Goal: Task Accomplishment & Management: Complete application form

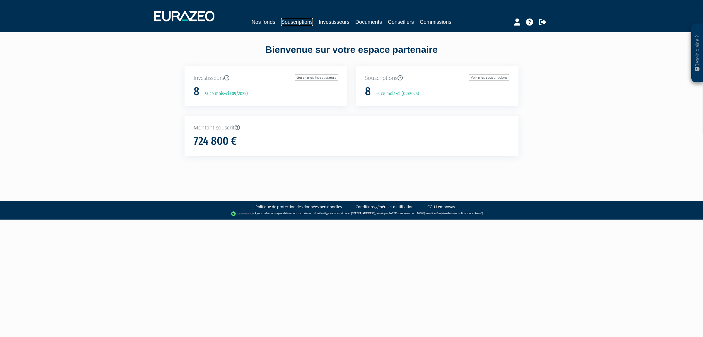
click at [285, 18] on link "Souscriptions" at bounding box center [297, 22] width 32 height 8
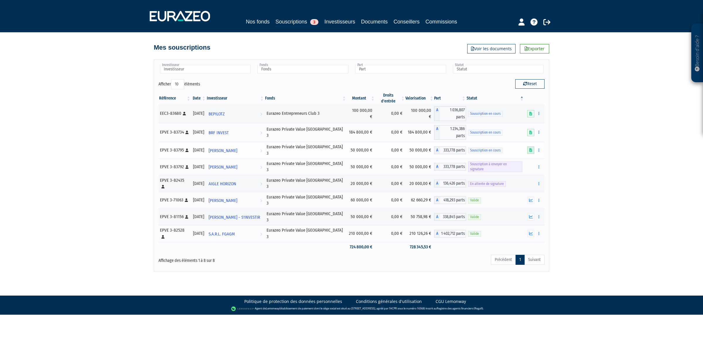
click at [528, 146] on link at bounding box center [531, 149] width 7 height 7
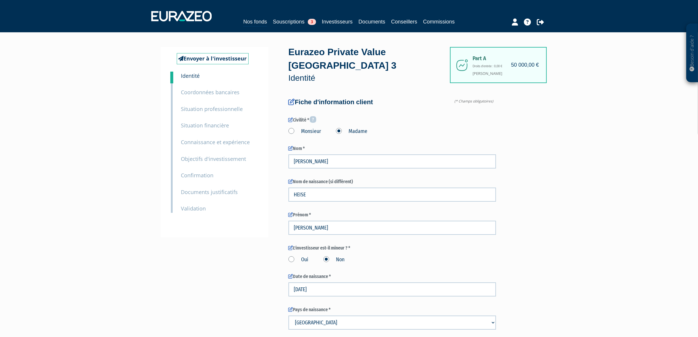
click at [198, 214] on div "Envoyer à l'investisseur 1 Identité 2 Coordonnées bancaires 3 Situation profess…" at bounding box center [215, 142] width 108 height 190
click at [197, 191] on small "Documents justificatifs" at bounding box center [209, 191] width 57 height 7
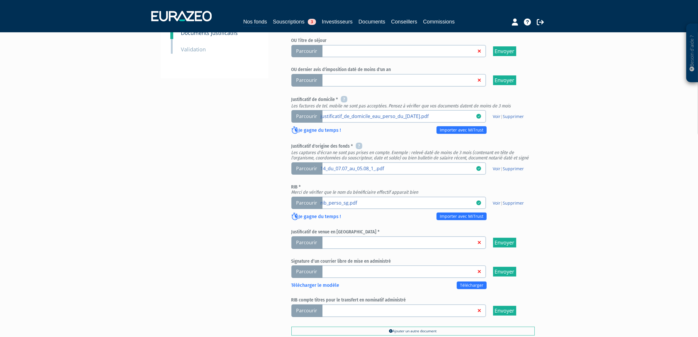
scroll to position [174, 0]
click at [191, 53] on p "Validation" at bounding box center [193, 49] width 25 height 9
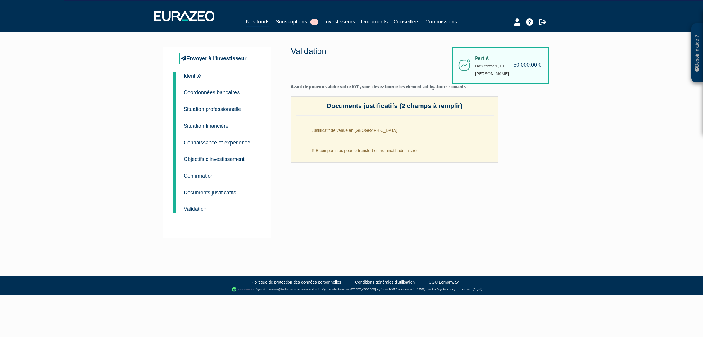
click at [212, 90] on small "Coordonnées bancaires" at bounding box center [212, 92] width 56 height 6
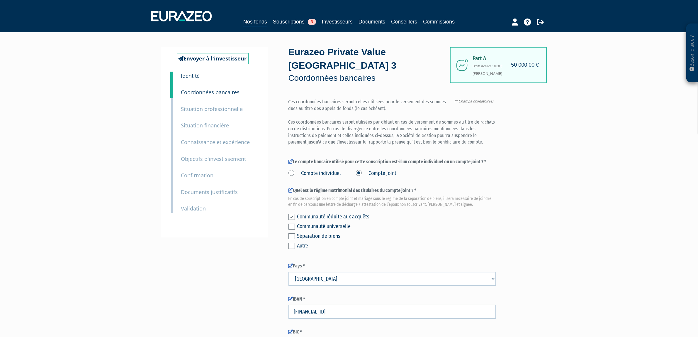
click at [180, 74] on div "1 Identité" at bounding box center [220, 76] width 86 height 9
click at [186, 78] on small "Identité" at bounding box center [190, 75] width 19 height 7
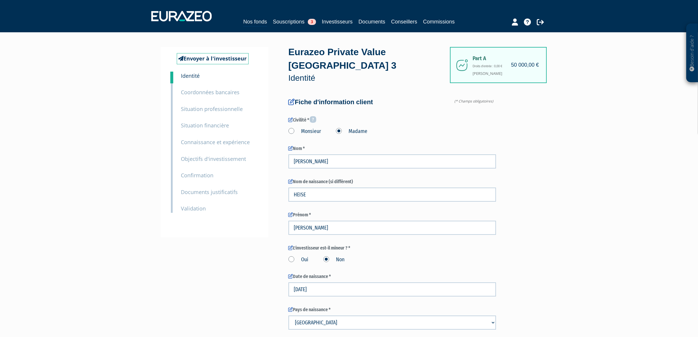
click at [200, 210] on small "Validation" at bounding box center [193, 208] width 25 height 7
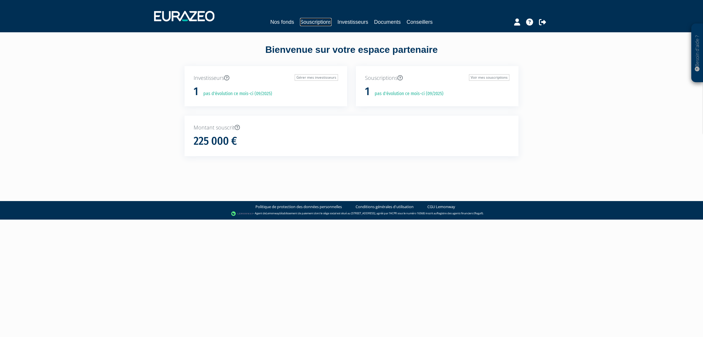
click at [300, 26] on link "Souscriptions" at bounding box center [316, 22] width 32 height 8
